Goal: Task Accomplishment & Management: Manage account settings

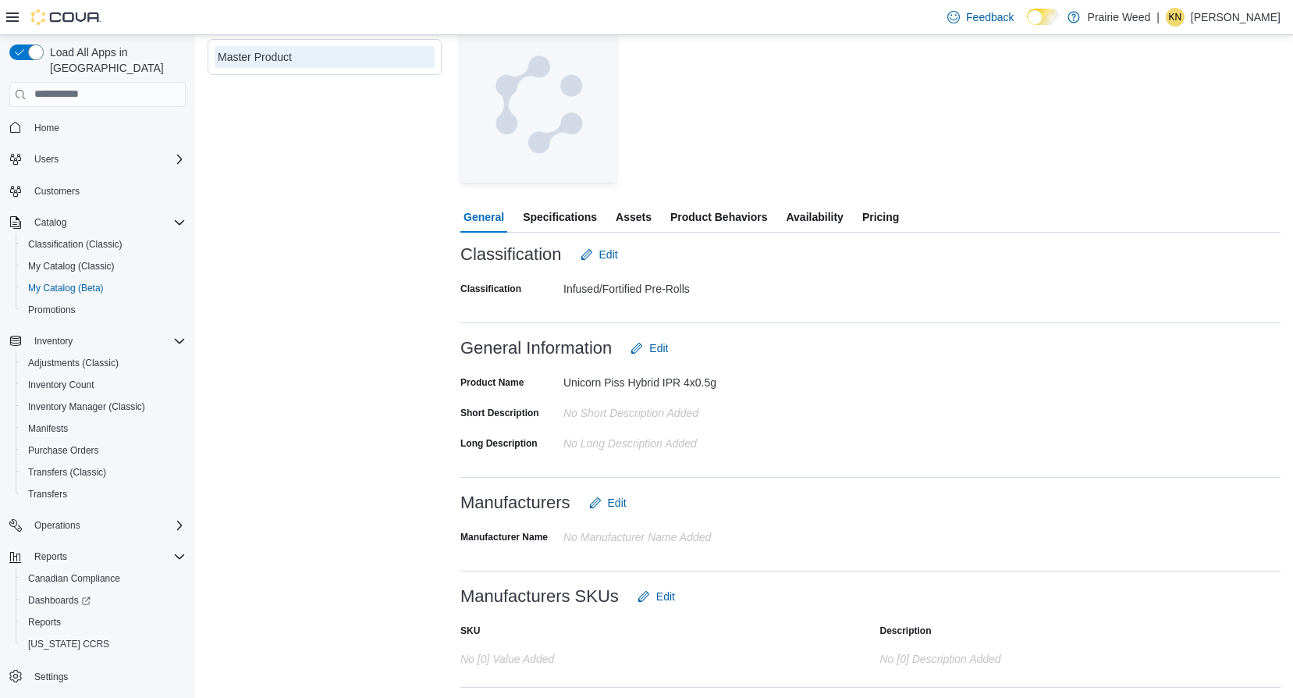
scroll to position [87, 0]
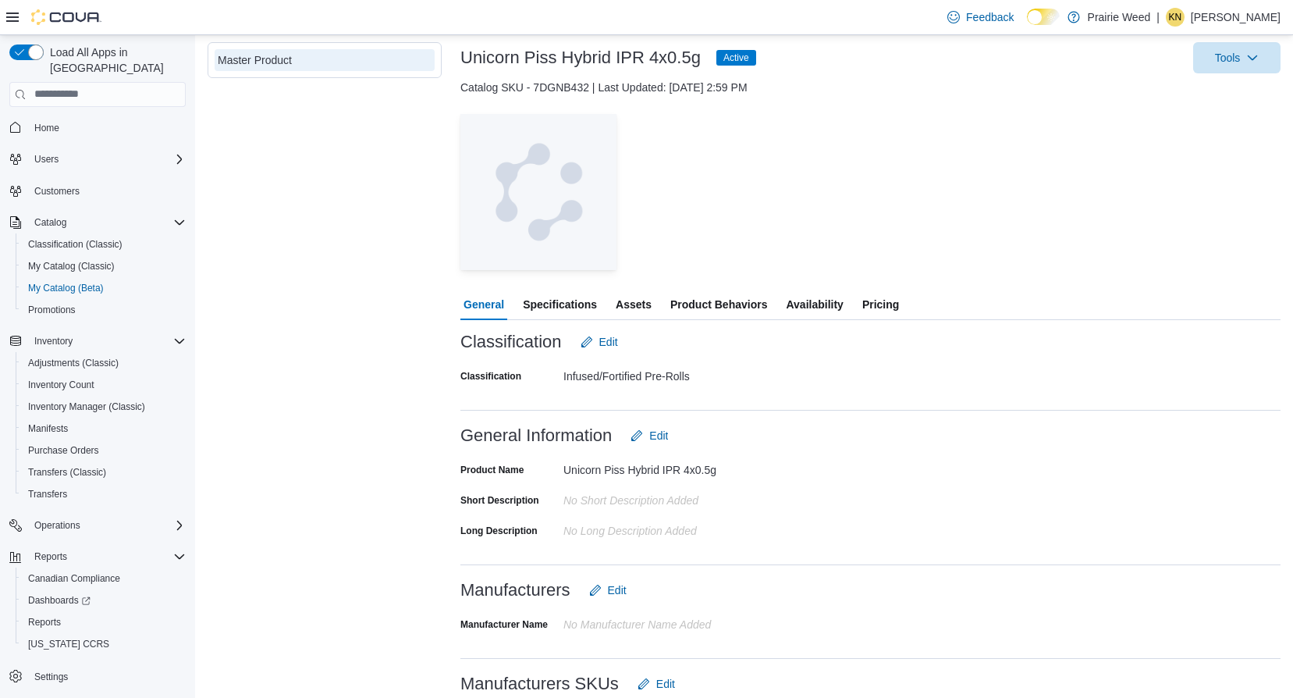
click at [555, 312] on span "Specifications" at bounding box center [560, 304] width 74 height 31
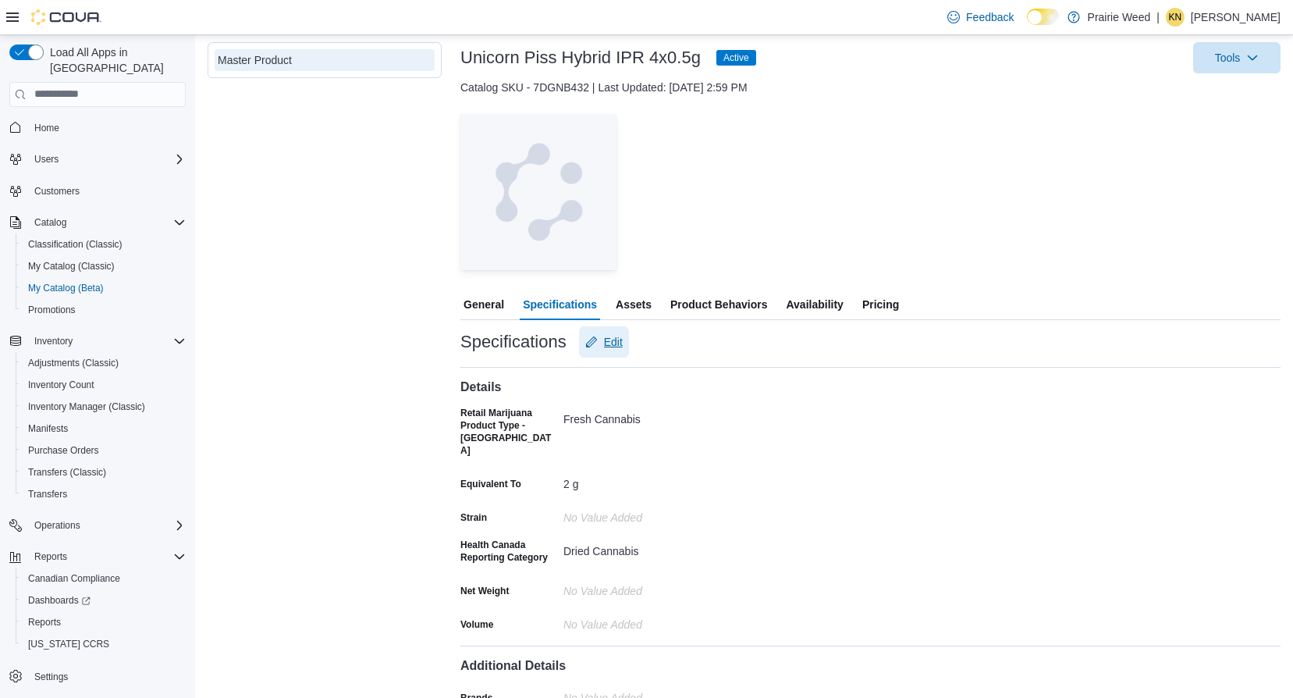
click at [610, 346] on span "Edit" at bounding box center [613, 342] width 19 height 16
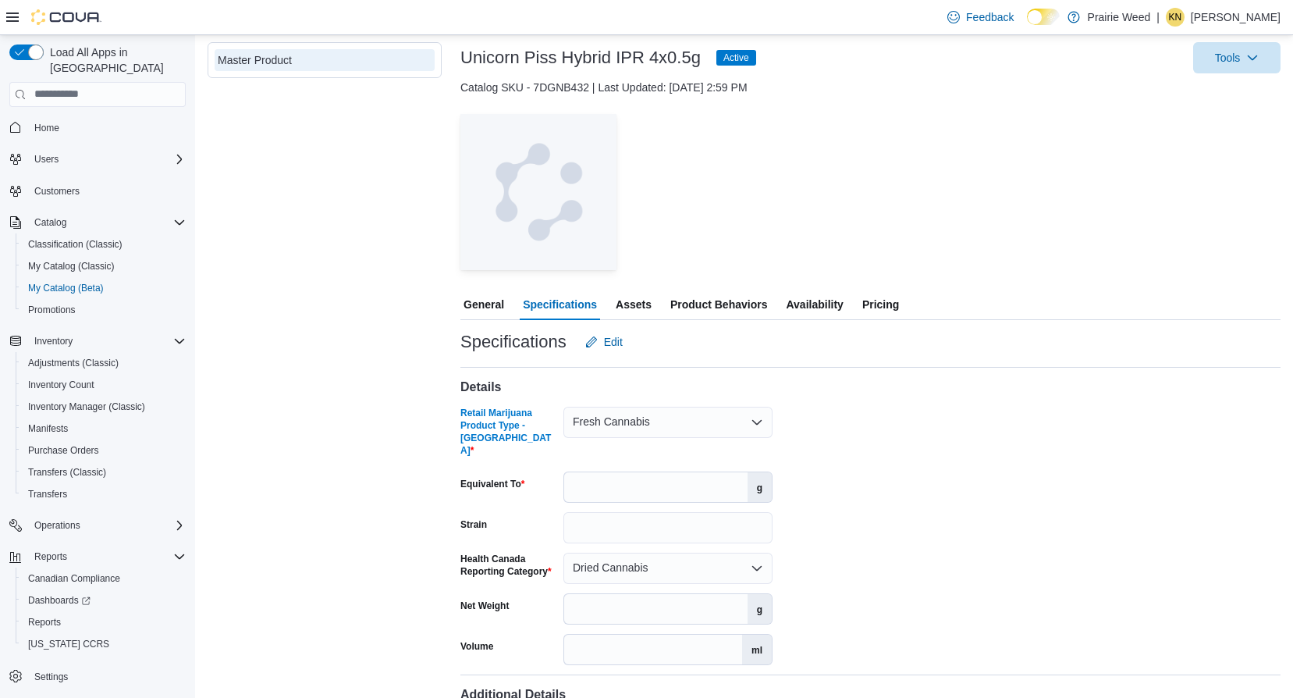
click at [761, 421] on icon "Open list of options" at bounding box center [756, 422] width 9 height 5
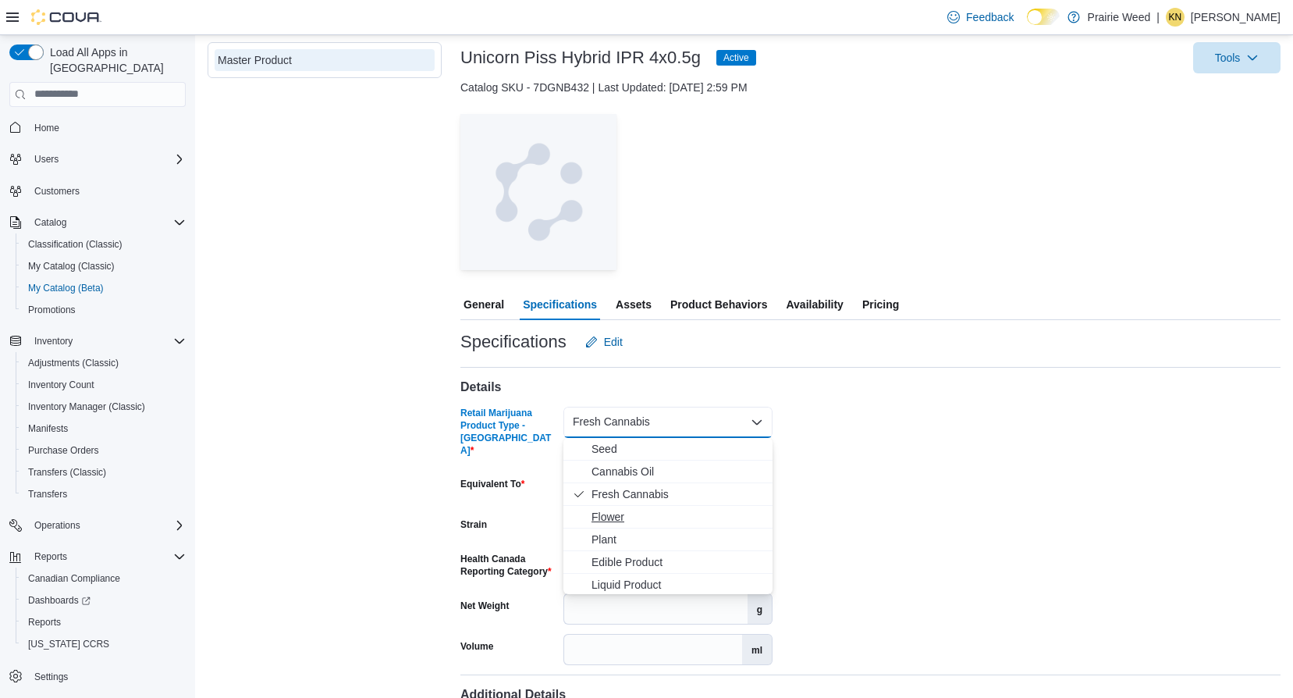
click at [635, 514] on span "Flower" at bounding box center [678, 517] width 172 height 16
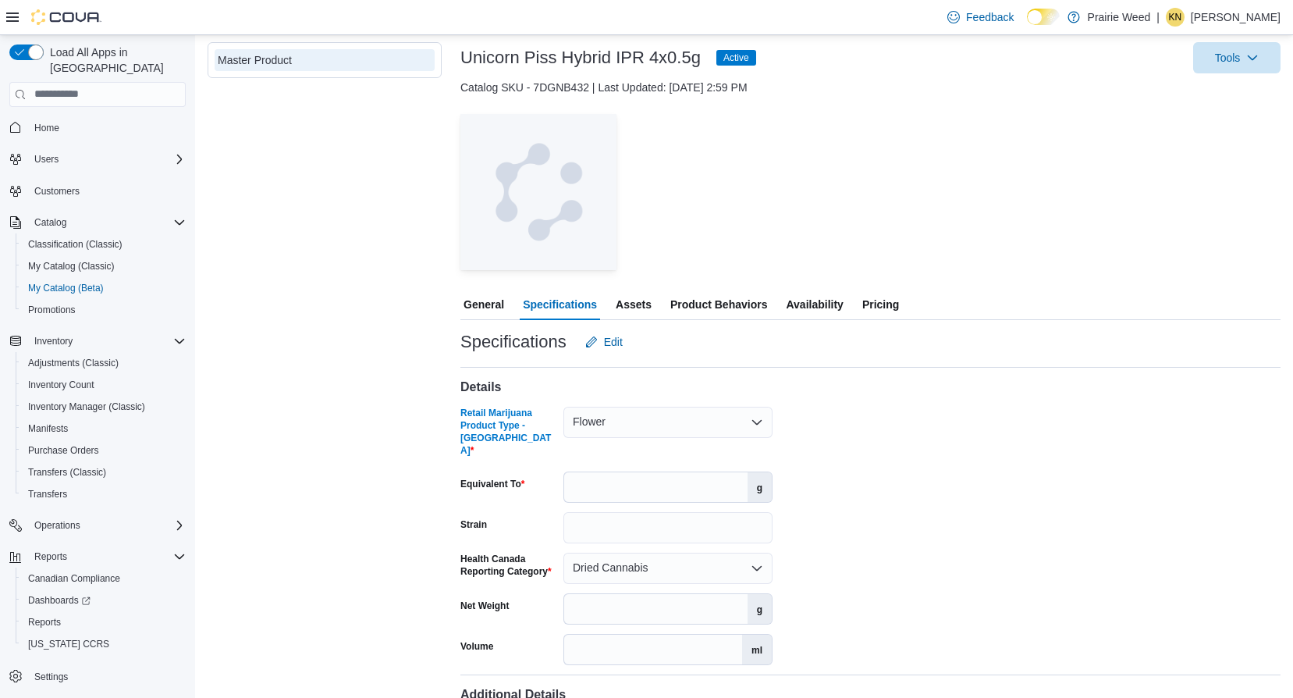
click at [760, 421] on icon "Open list of options" at bounding box center [756, 422] width 9 height 5
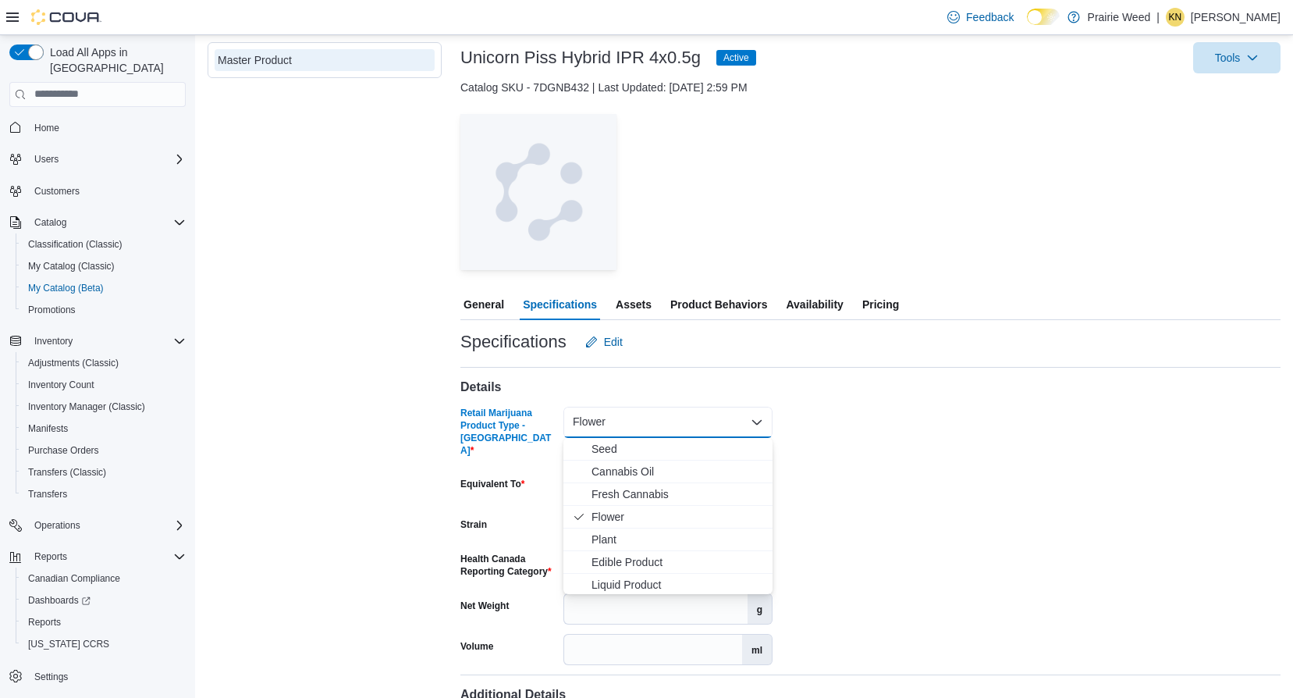
click at [867, 467] on div "Details Retail Marijuana Product Type - [GEOGRAPHIC_DATA] Flower Combo box. Sel…" at bounding box center [871, 511] width 820 height 308
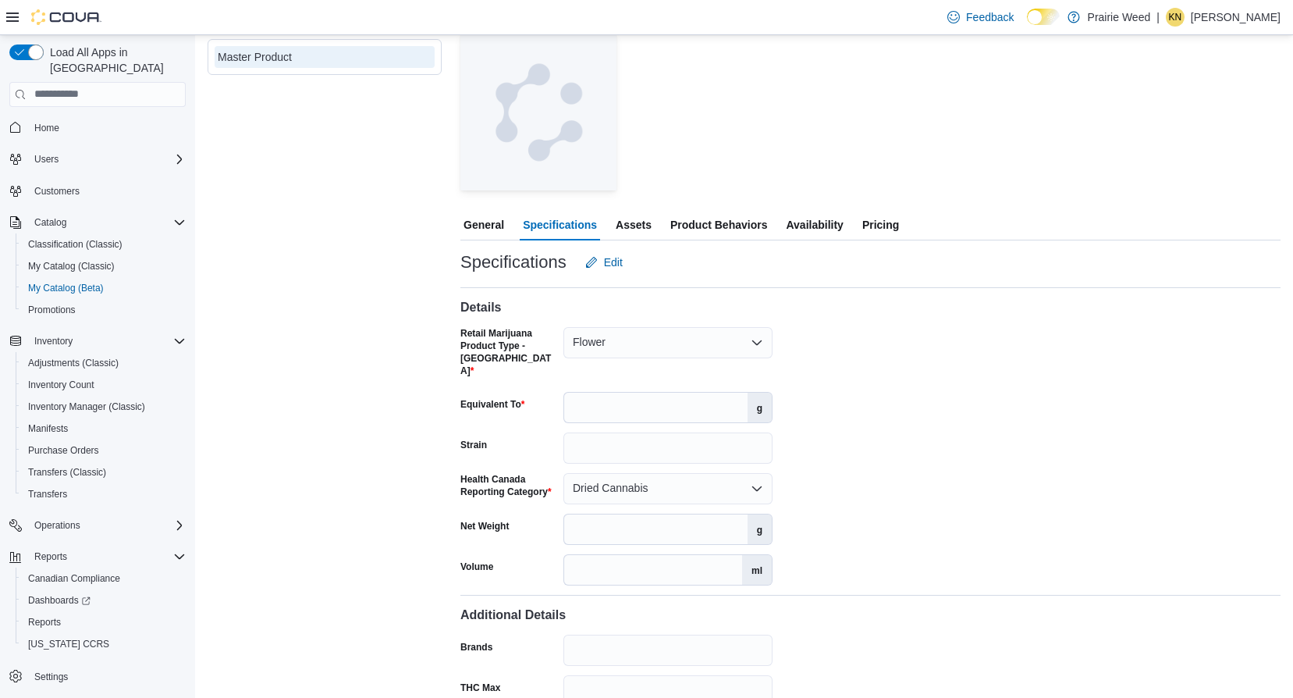
scroll to position [244, 0]
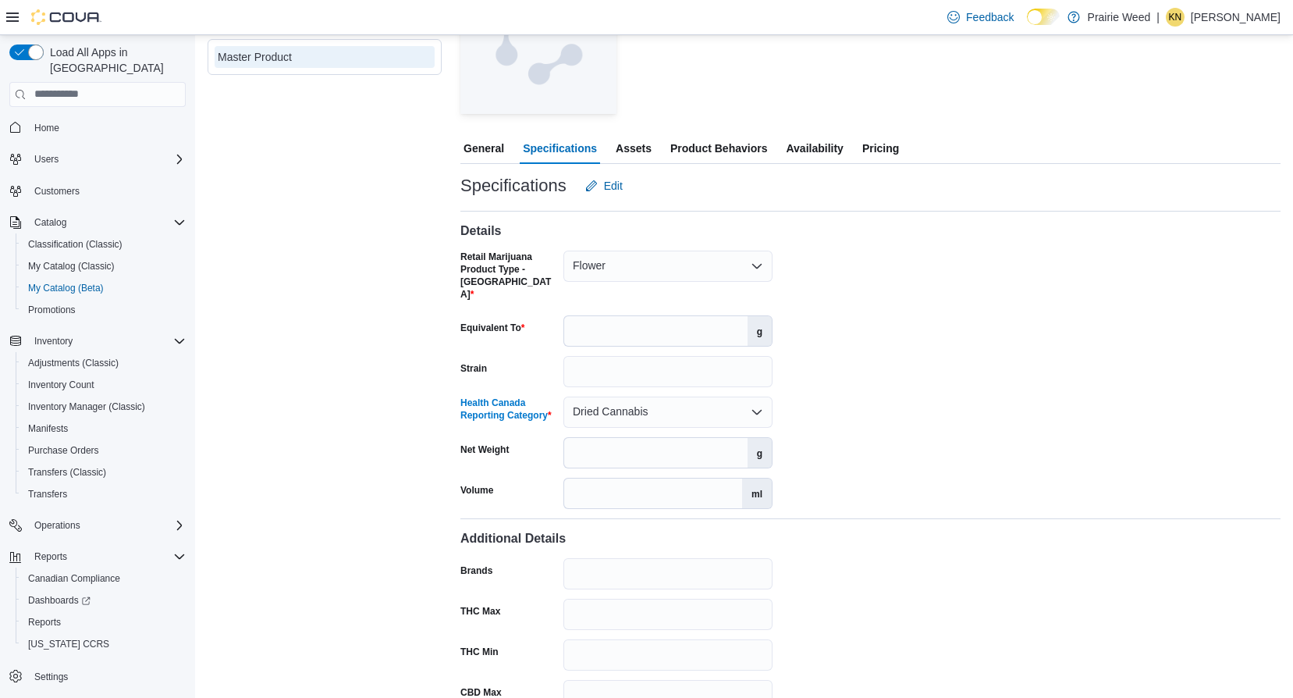
click at [764, 400] on div "Dried Cannabis" at bounding box center [668, 412] width 209 height 31
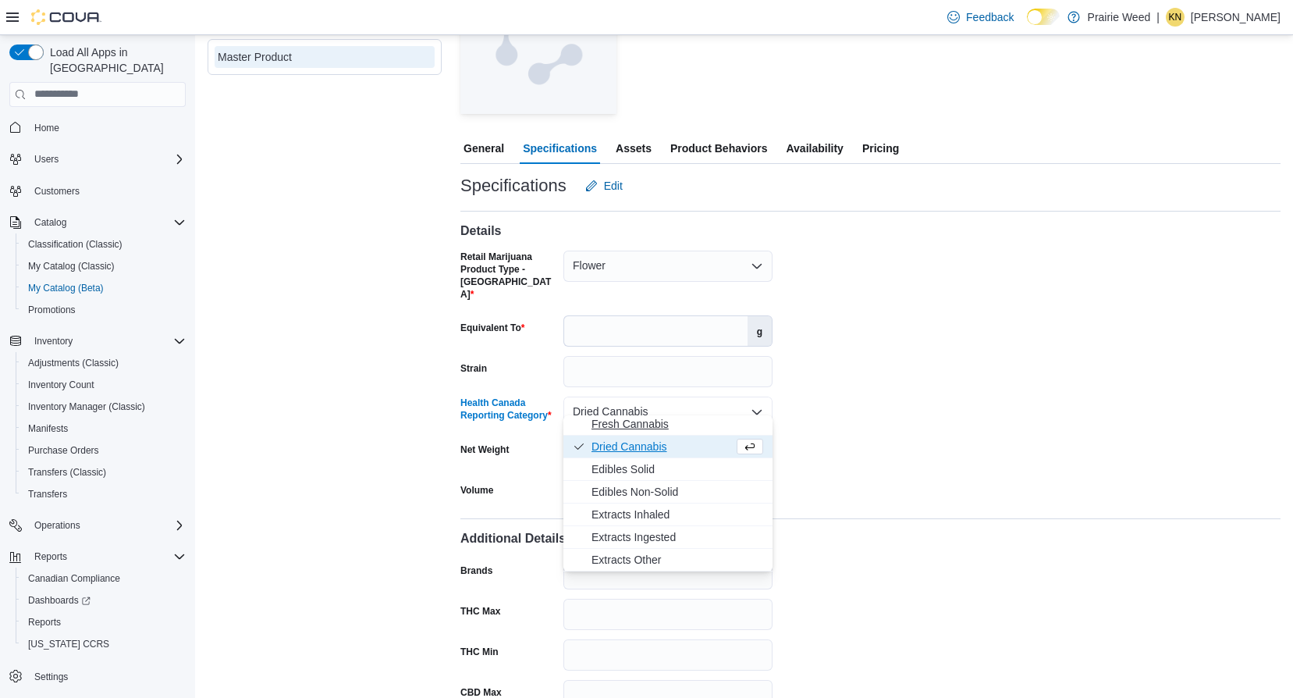
scroll to position [70, 0]
click at [653, 492] on span "Extracts Inhaled" at bounding box center [678, 492] width 172 height 16
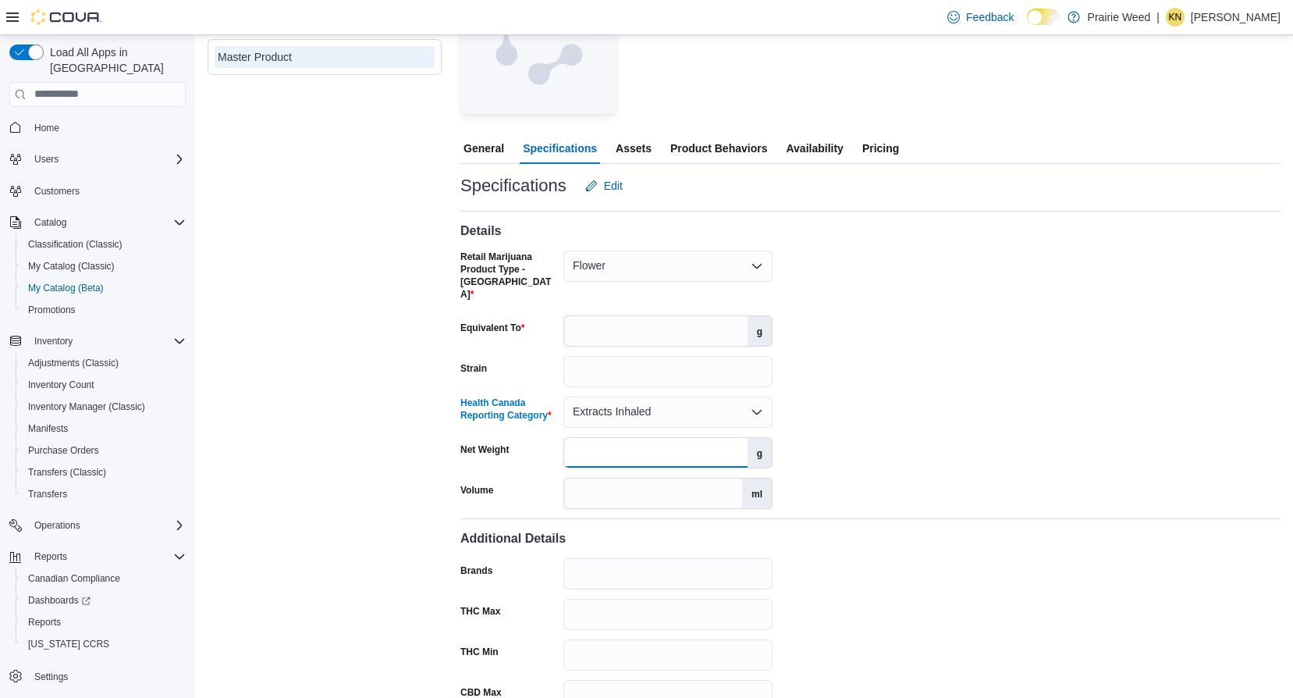
click at [664, 439] on input "Net Weight" at bounding box center [655, 453] width 183 height 30
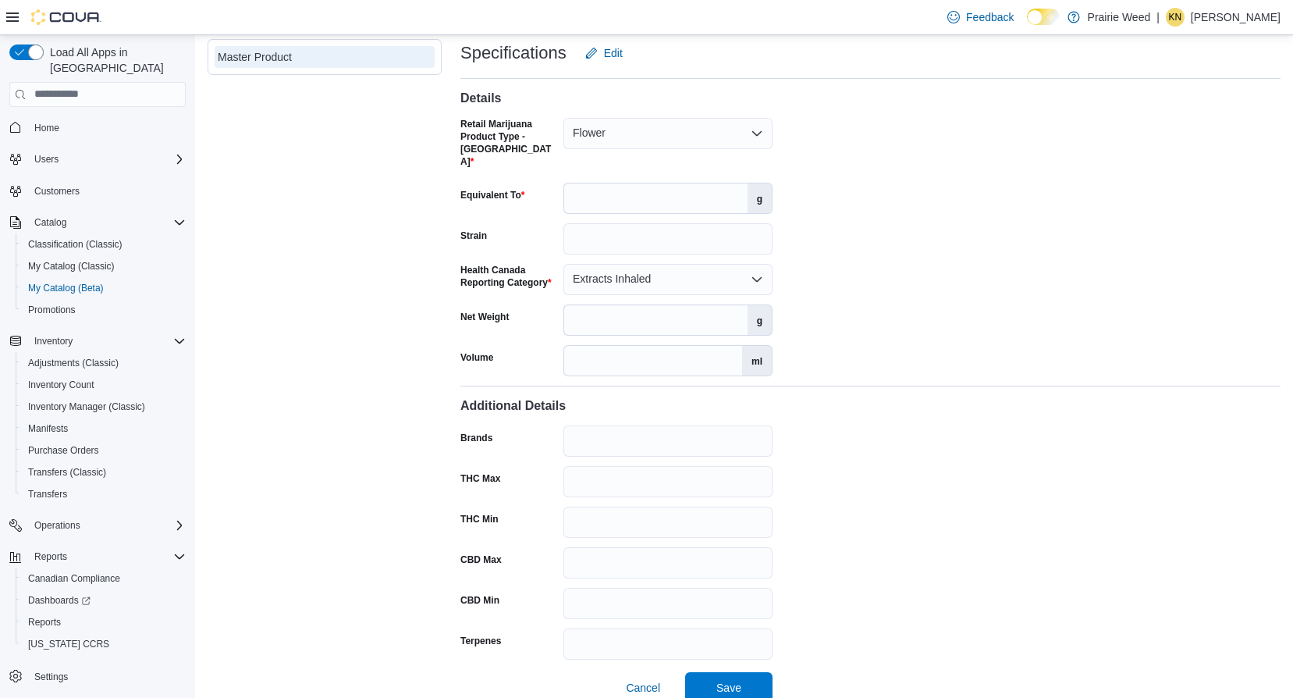
scroll to position [382, 0]
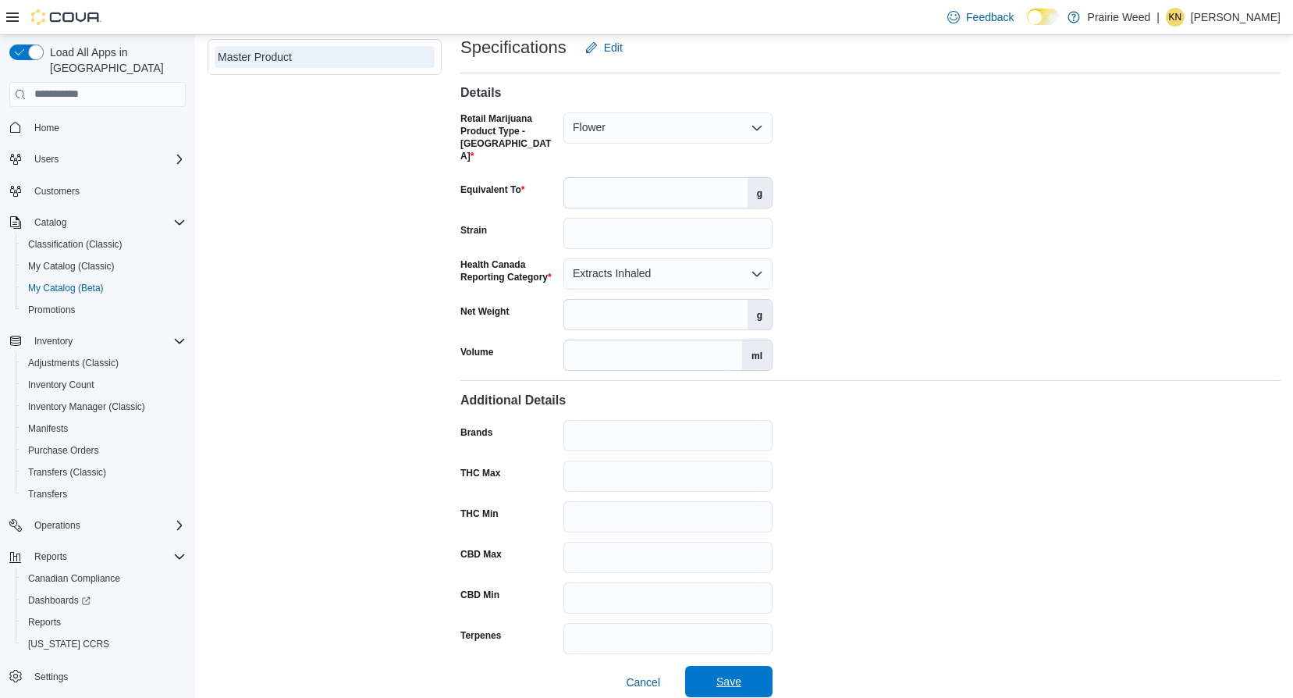
click at [739, 676] on span "Save" at bounding box center [729, 682] width 25 height 16
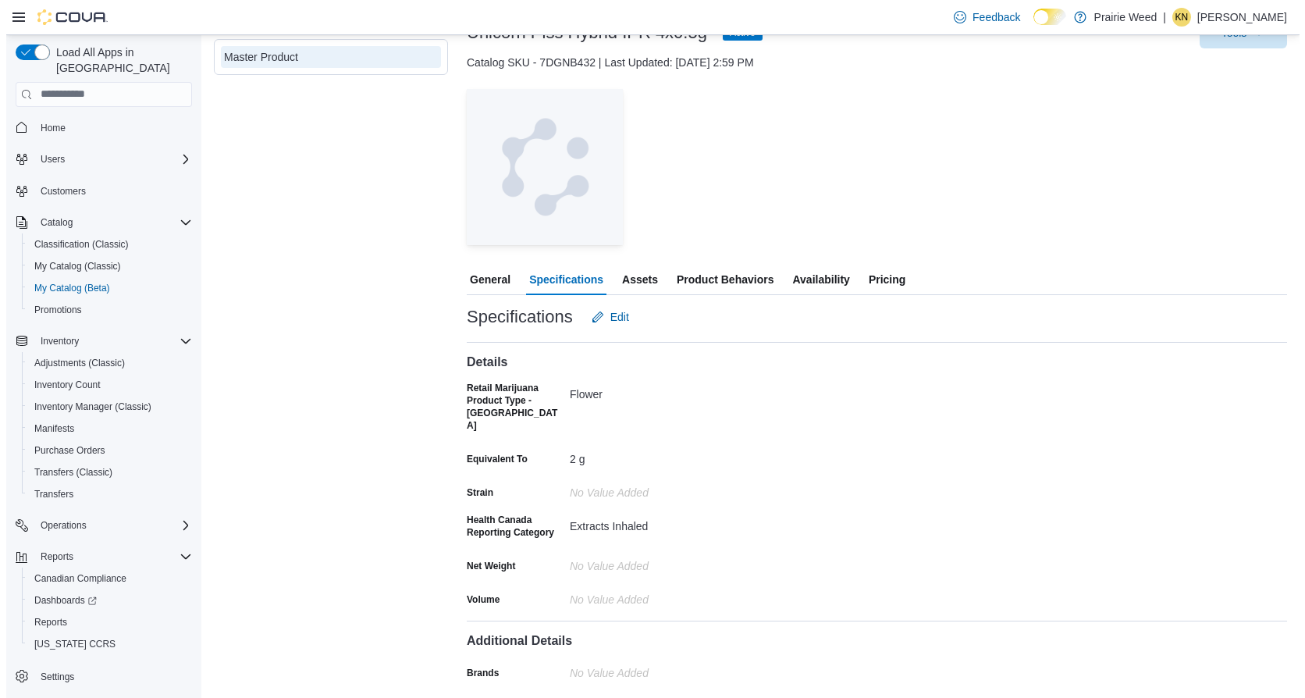
scroll to position [0, 0]
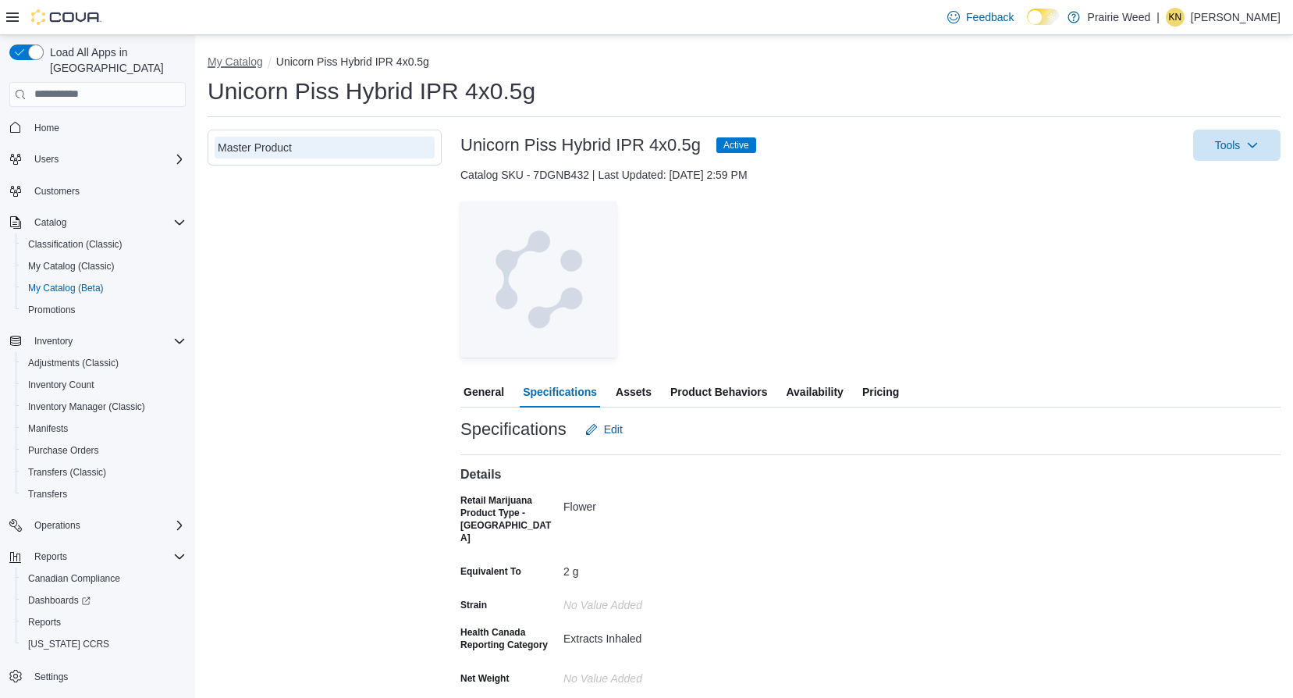
click at [249, 67] on button "My Catalog" at bounding box center [235, 61] width 55 height 12
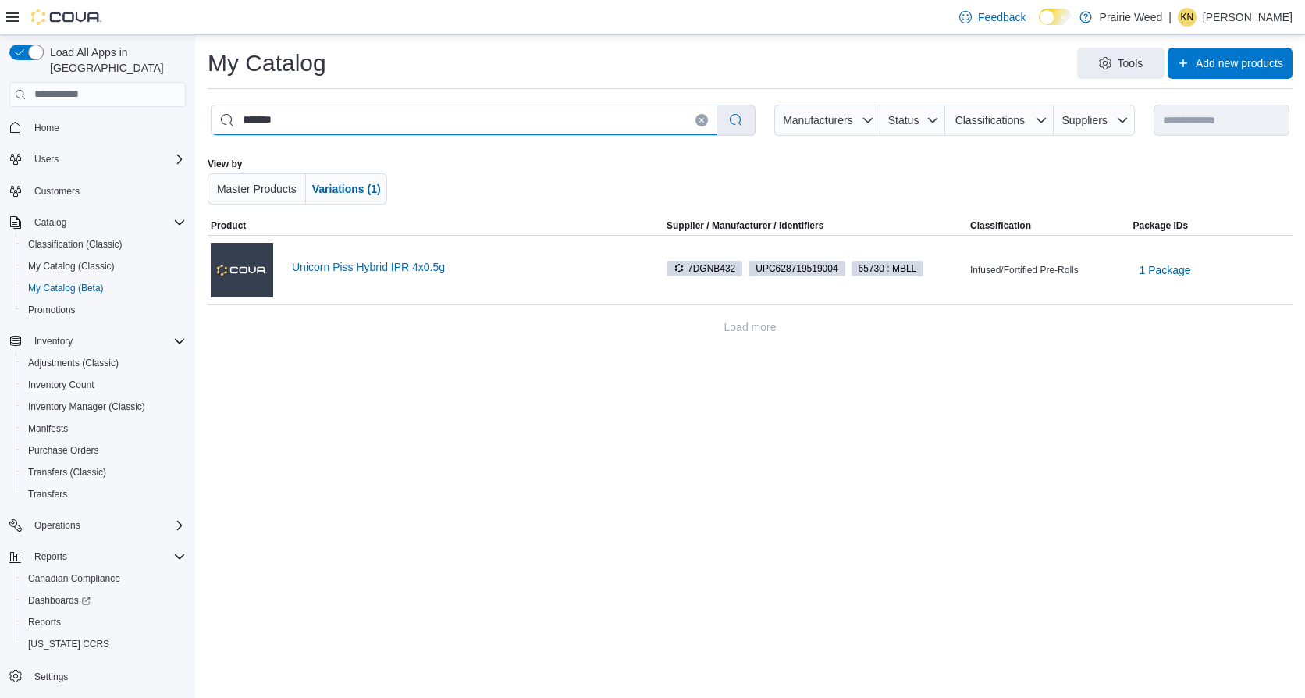
click at [297, 116] on input "*******" at bounding box center [465, 120] width 506 height 30
type input "*****"
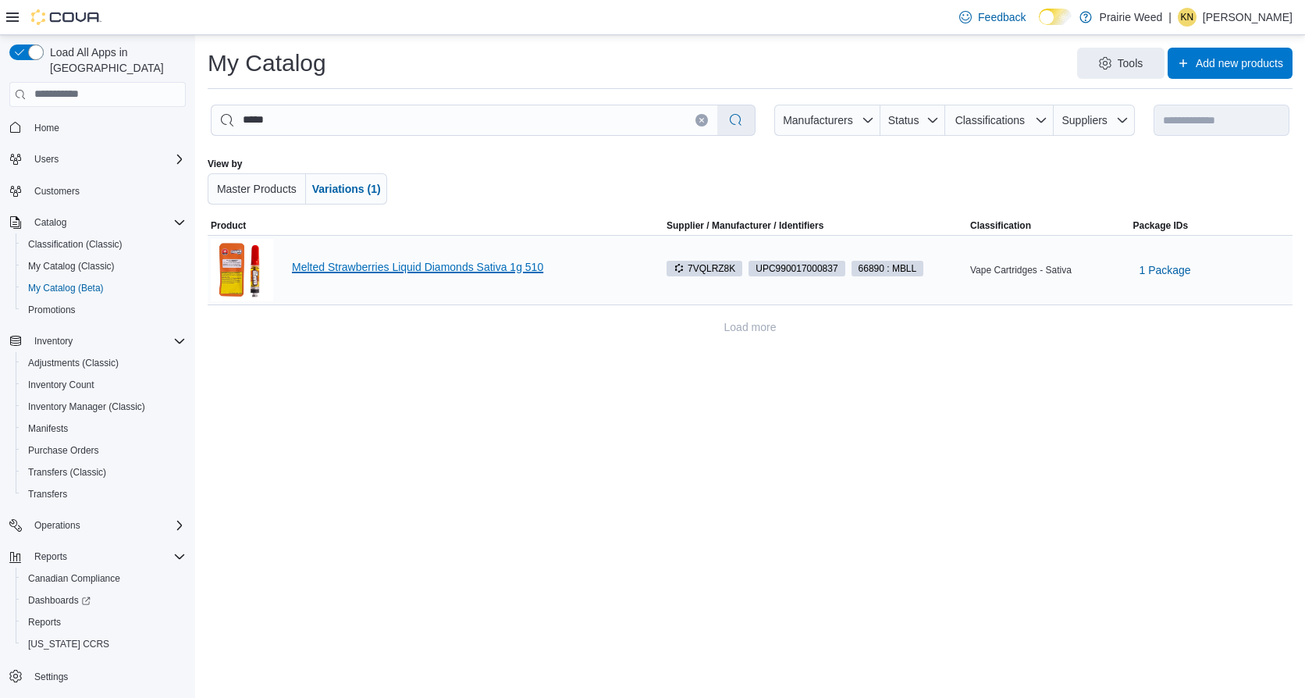
click at [397, 266] on link "Melted Strawberries Liquid Diamonds Sativa 1g 510" at bounding box center [465, 267] width 347 height 12
